Goal: Find specific page/section: Find specific page/section

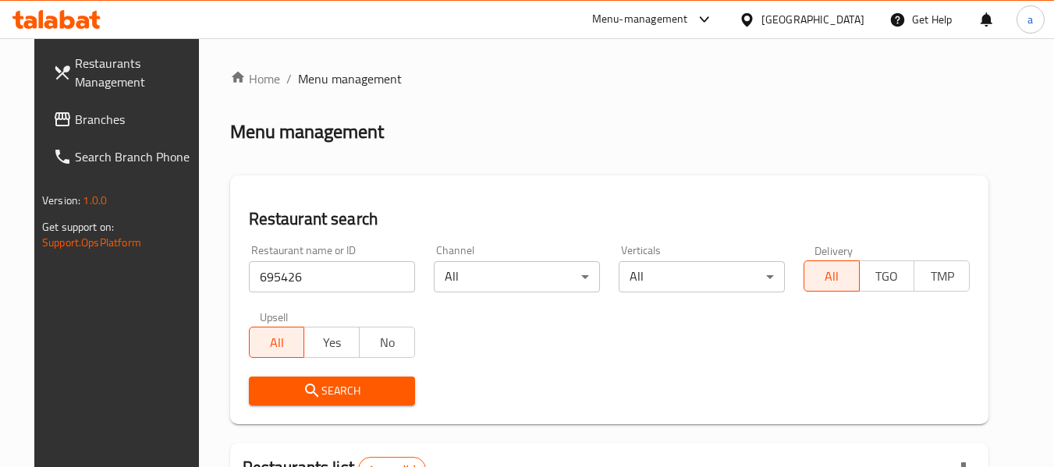
scroll to position [215, 0]
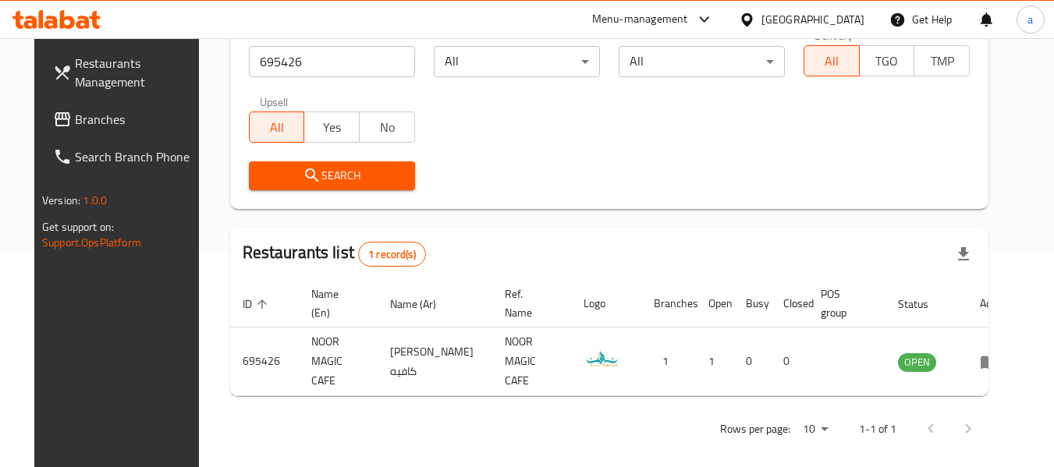
click at [833, 21] on div "[GEOGRAPHIC_DATA]" at bounding box center [812, 19] width 103 height 17
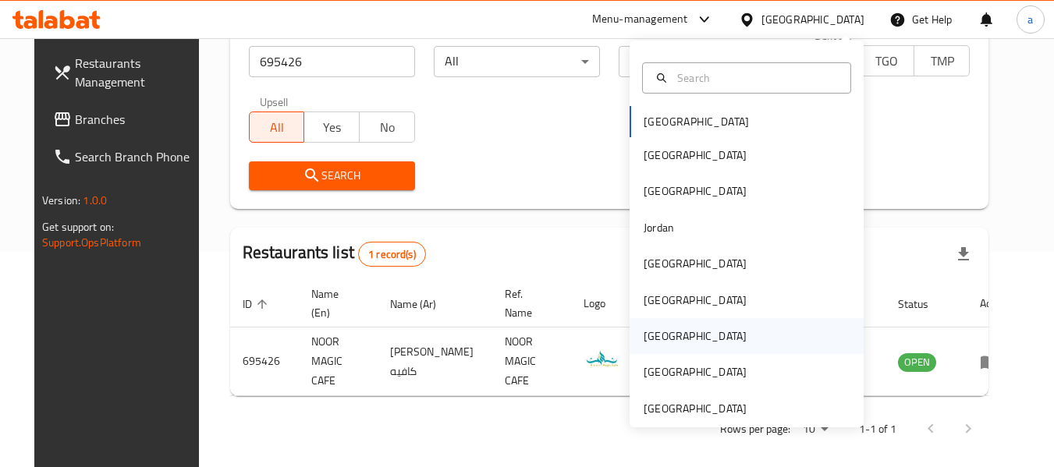
click at [657, 330] on div "[GEOGRAPHIC_DATA]" at bounding box center [694, 336] width 103 height 17
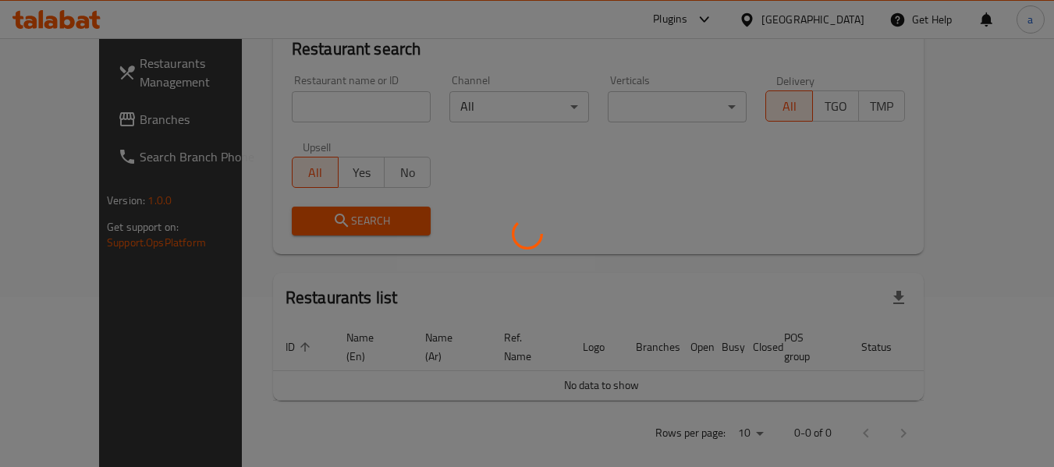
scroll to position [215, 0]
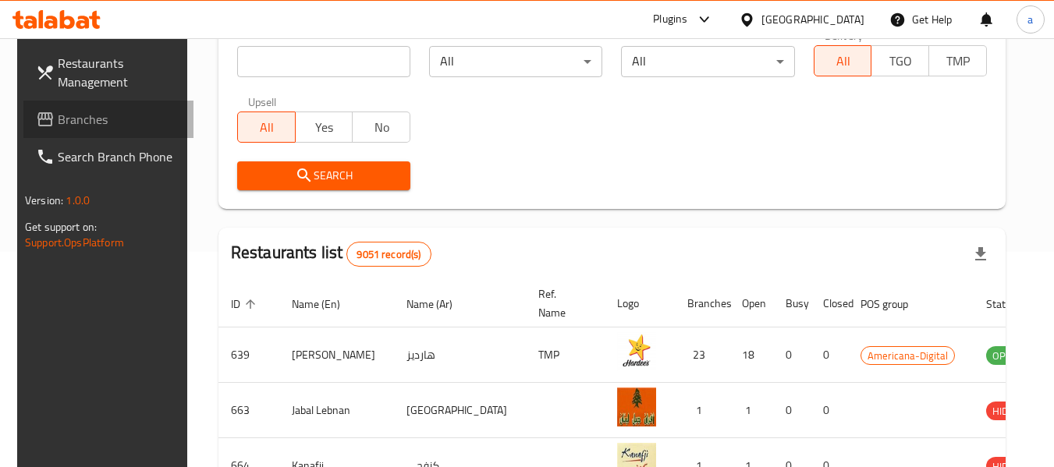
click at [71, 113] on span "Branches" at bounding box center [119, 119] width 123 height 19
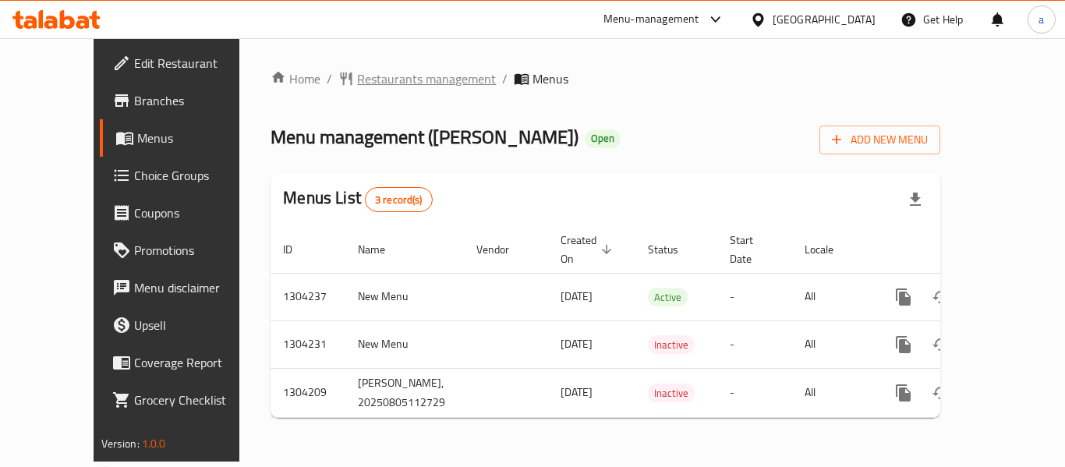
click at [357, 80] on span "Restaurants management" at bounding box center [426, 78] width 139 height 19
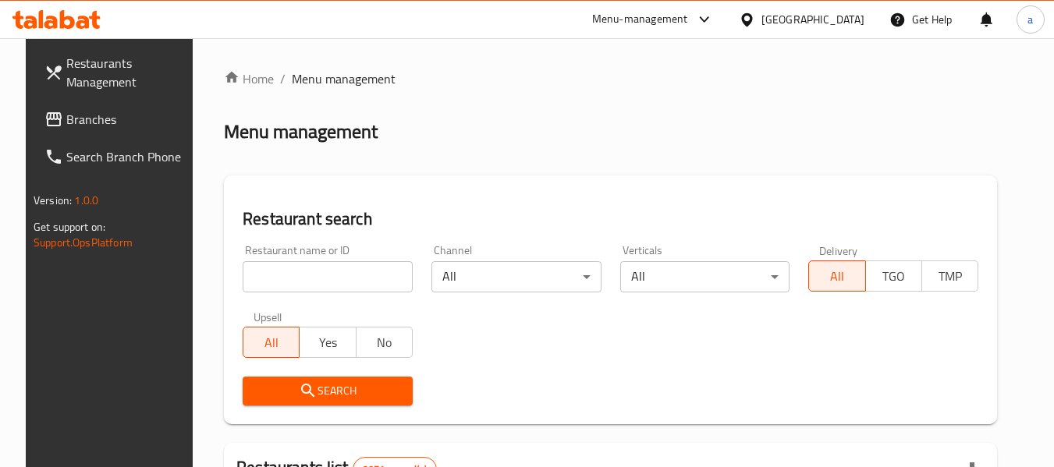
click at [303, 271] on input "search" at bounding box center [328, 276] width 170 height 31
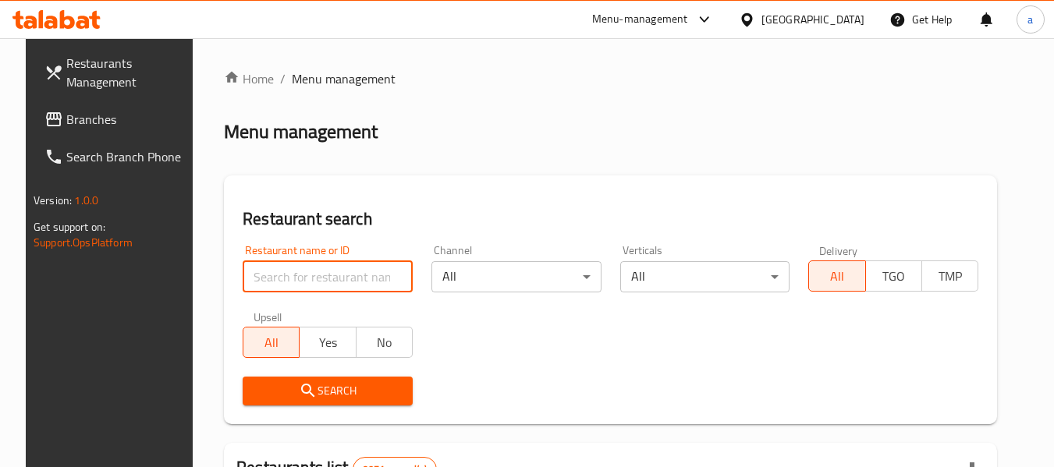
paste input "703134"
type input "703134"
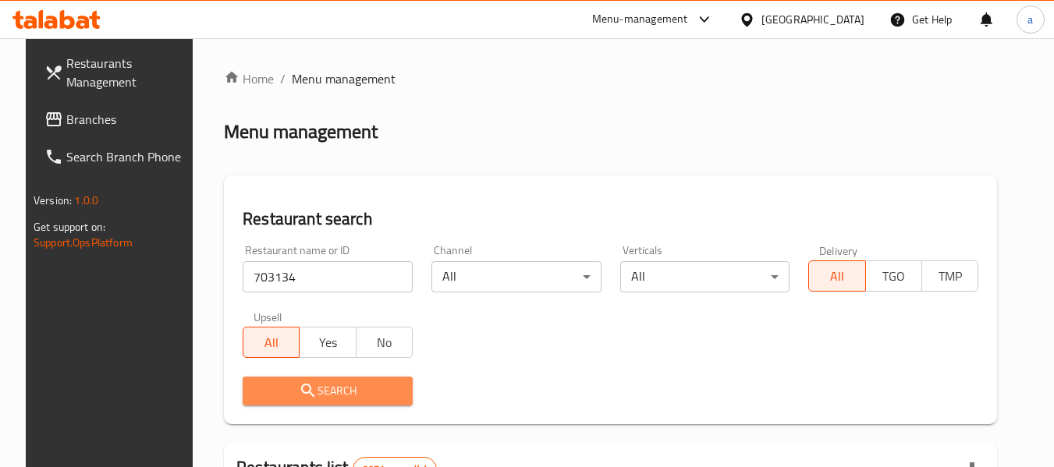
click at [319, 382] on span "Search" at bounding box center [327, 390] width 145 height 19
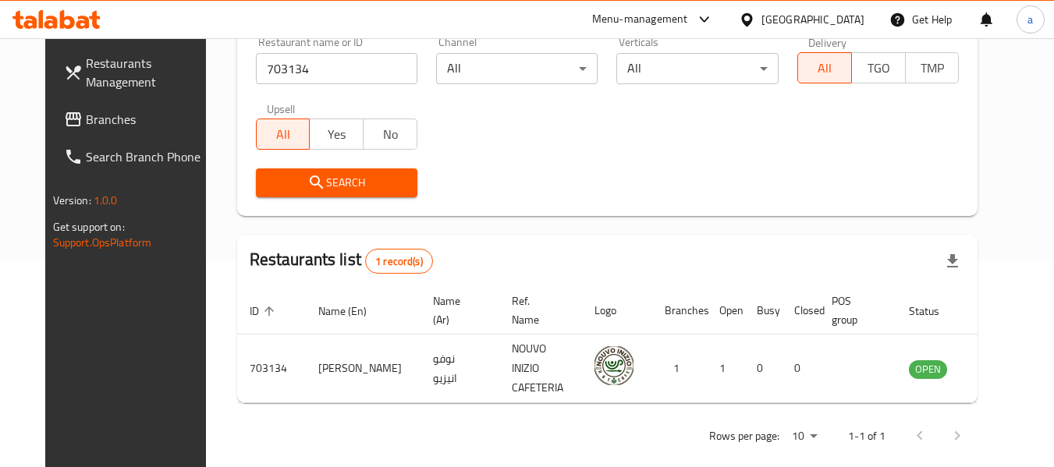
scroll to position [215, 0]
